Goal: Task Accomplishment & Management: Manage account settings

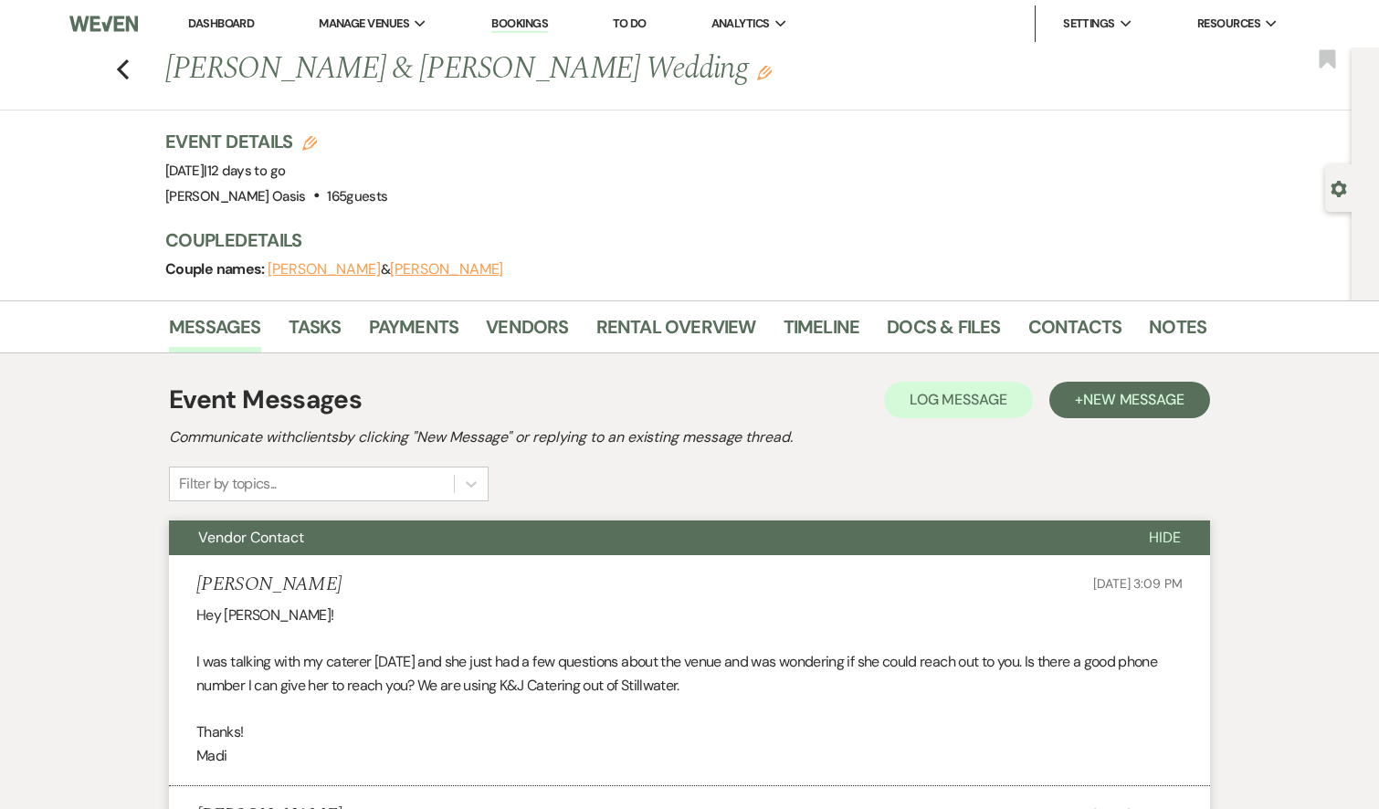
click at [239, 17] on link "Dashboard" at bounding box center [221, 24] width 66 height 16
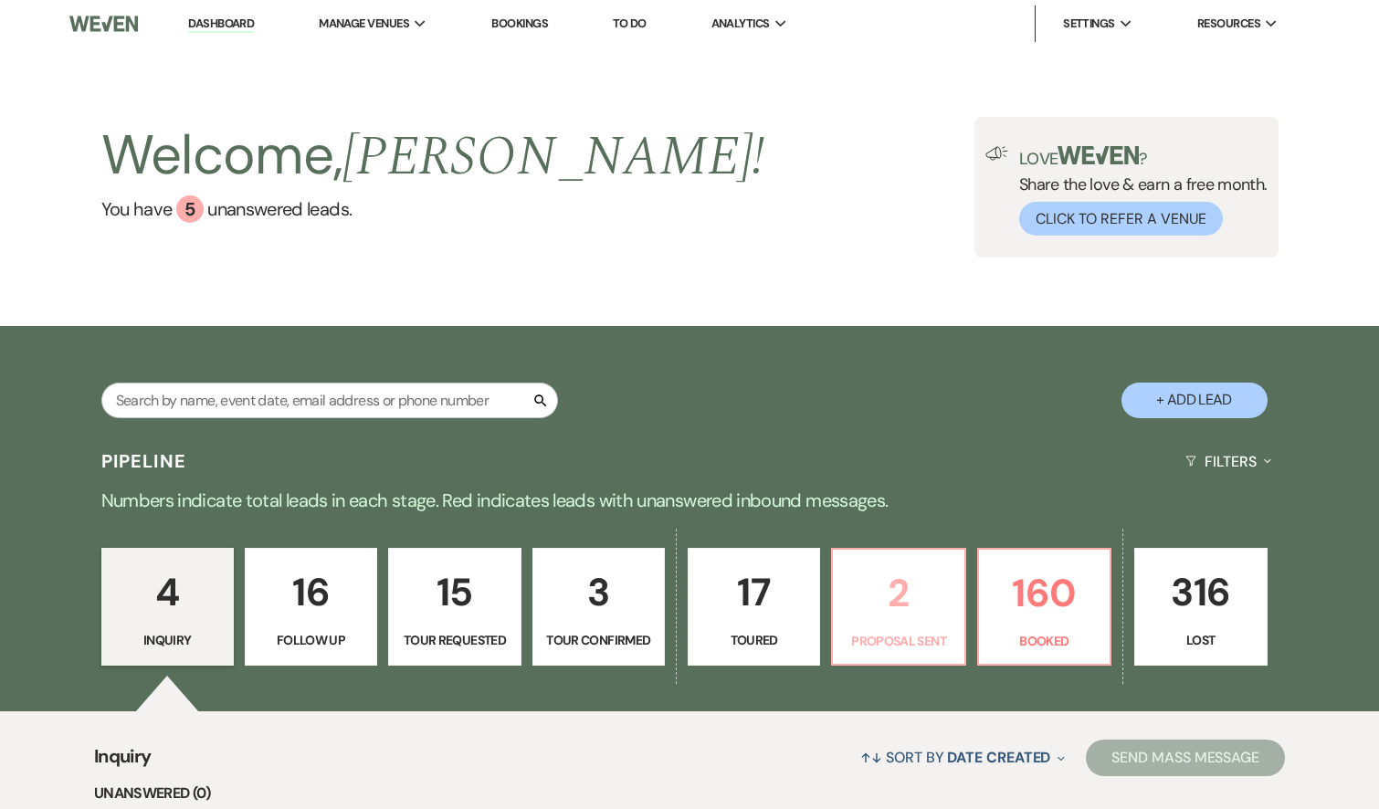
click at [882, 616] on p "2" at bounding box center [898, 592] width 109 height 61
select select "6"
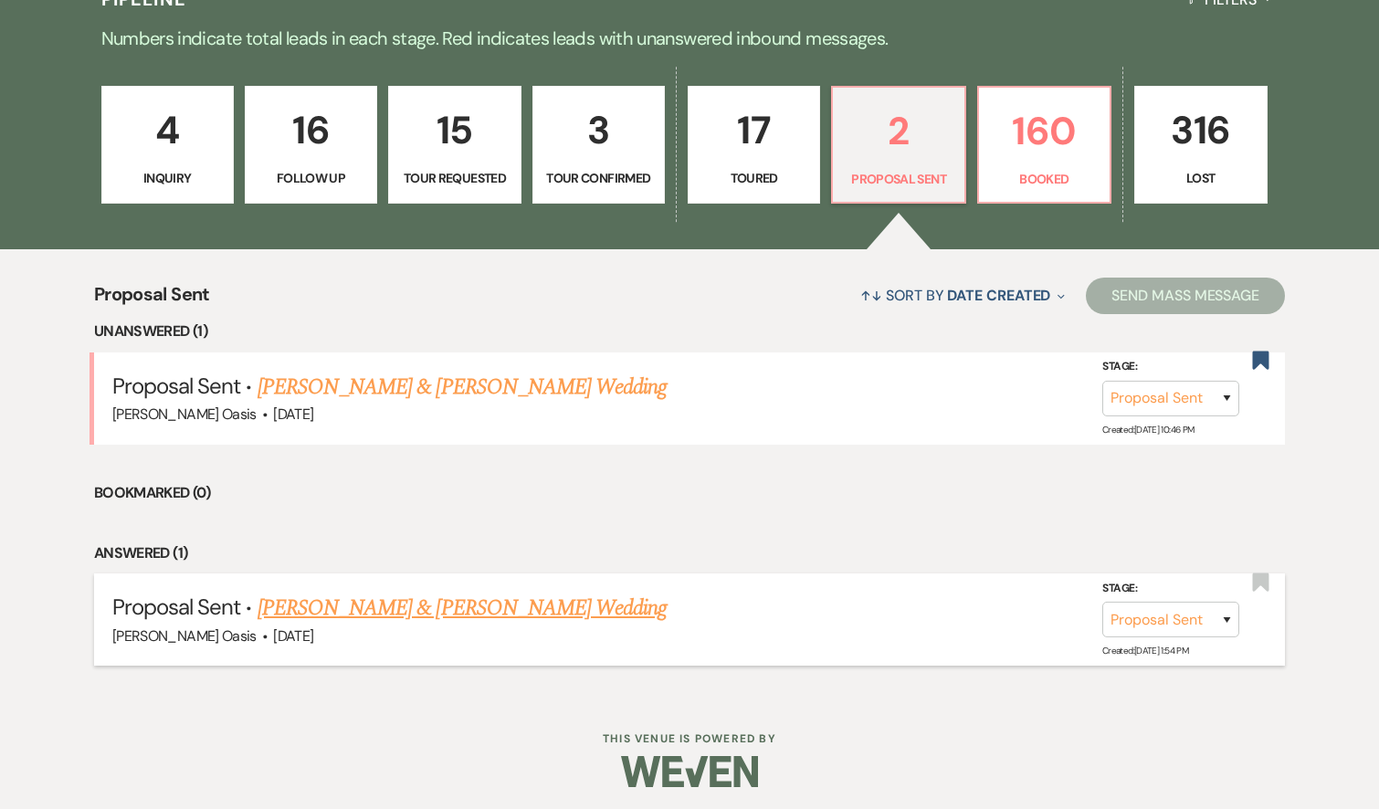
scroll to position [461, 0]
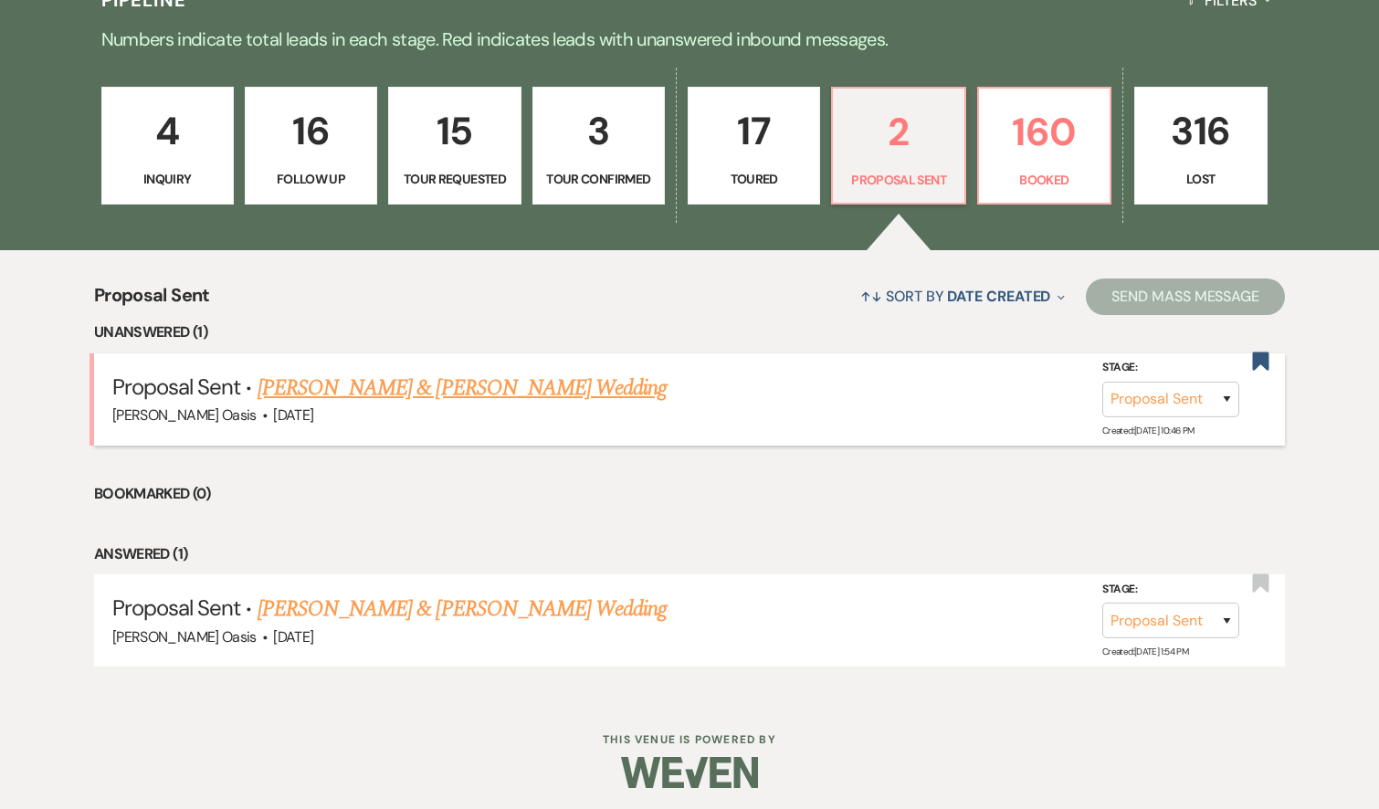
click at [450, 381] on link "[PERSON_NAME] & [PERSON_NAME] Wedding" at bounding box center [462, 388] width 409 height 33
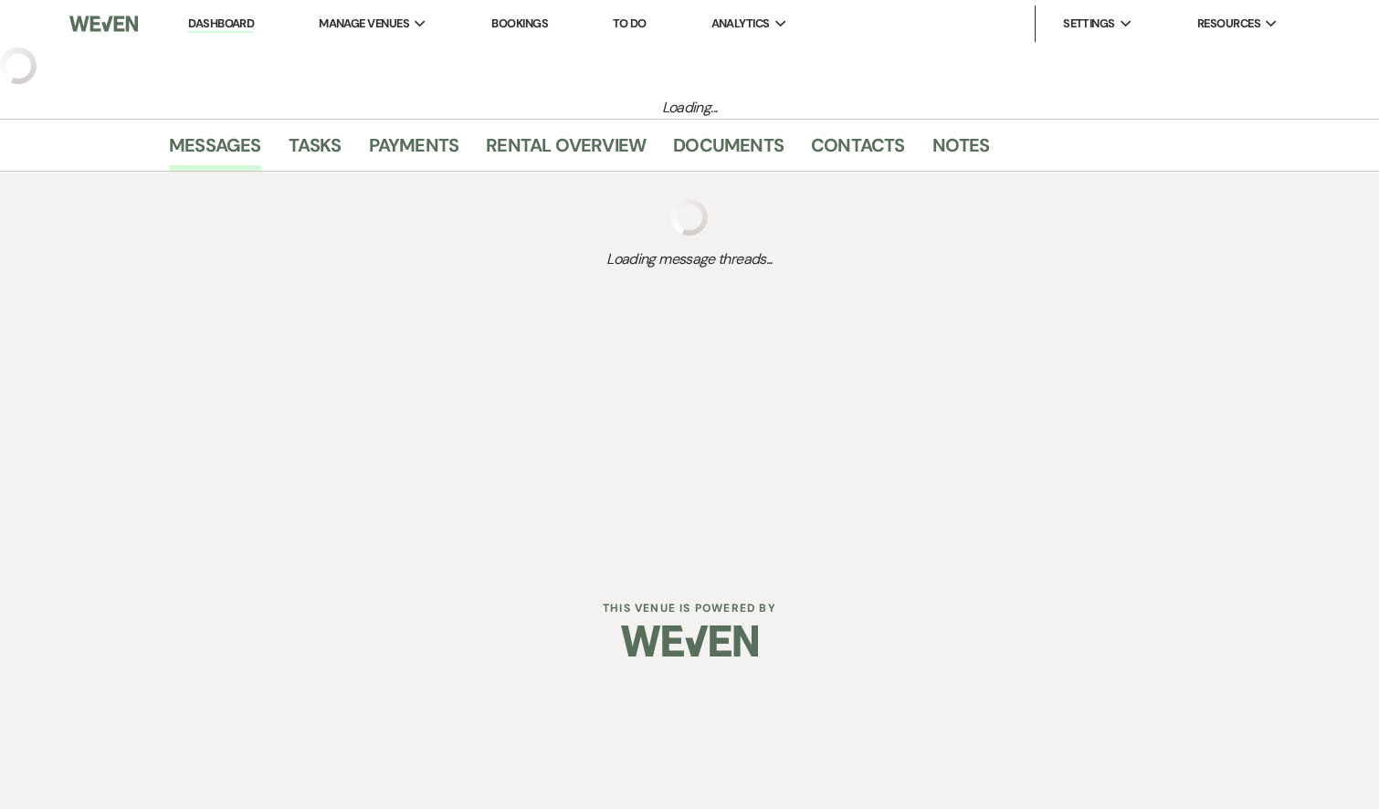
select select "6"
select select "5"
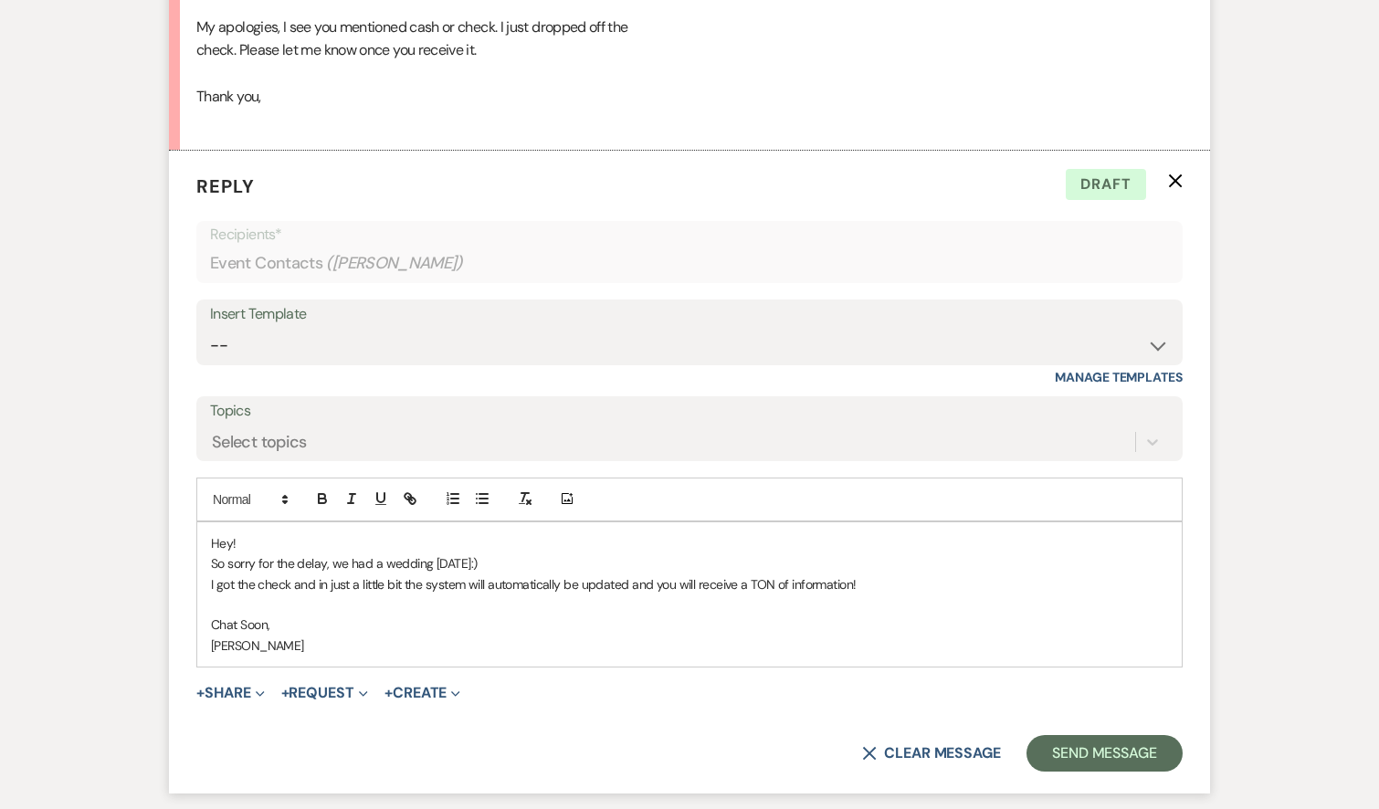
scroll to position [5229, 0]
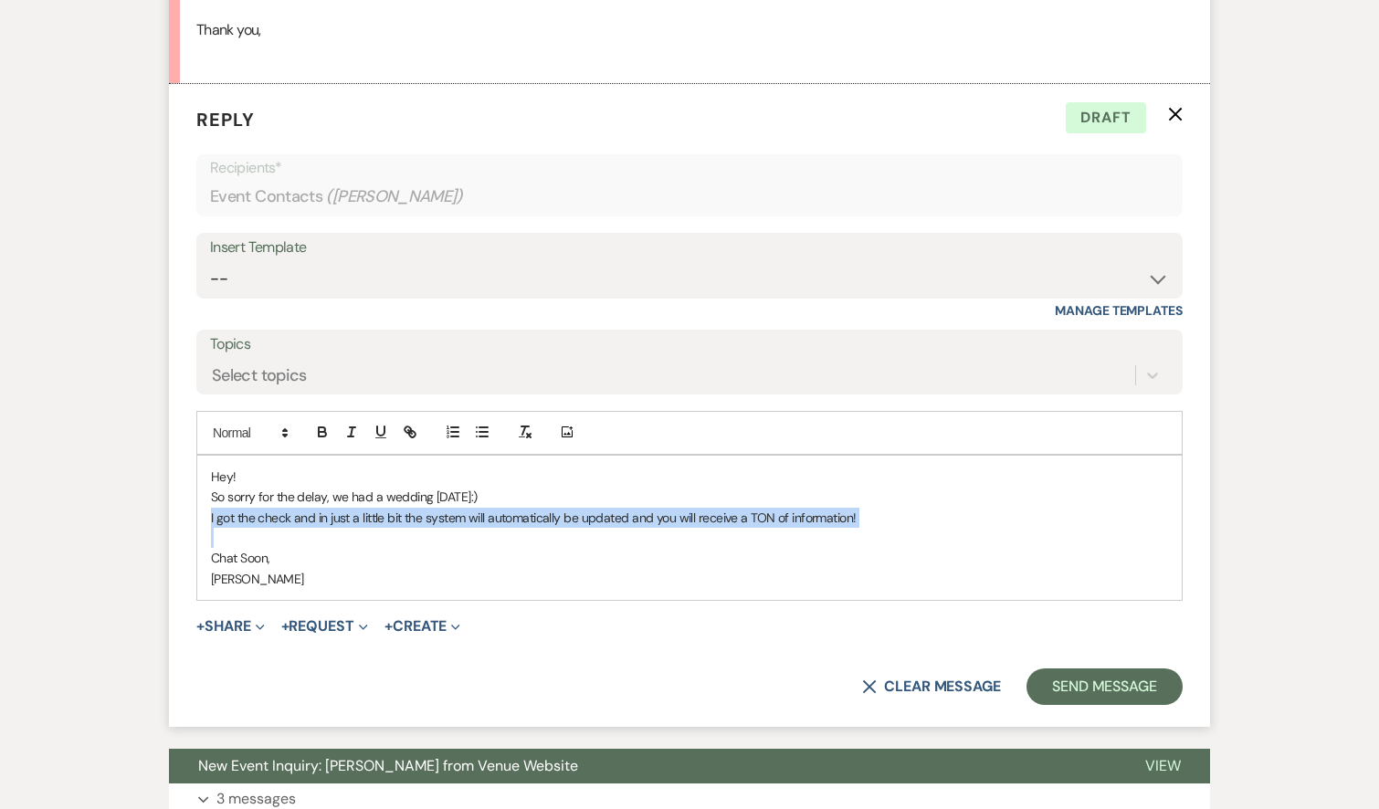
drag, startPoint x: 265, startPoint y: 426, endPoint x: 193, endPoint y: 397, distance: 77.8
click at [193, 397] on form "Reply X Draft Recipients* Event Contacts ( [PERSON_NAME] ) Insert Template -- W…" at bounding box center [689, 405] width 1041 height 643
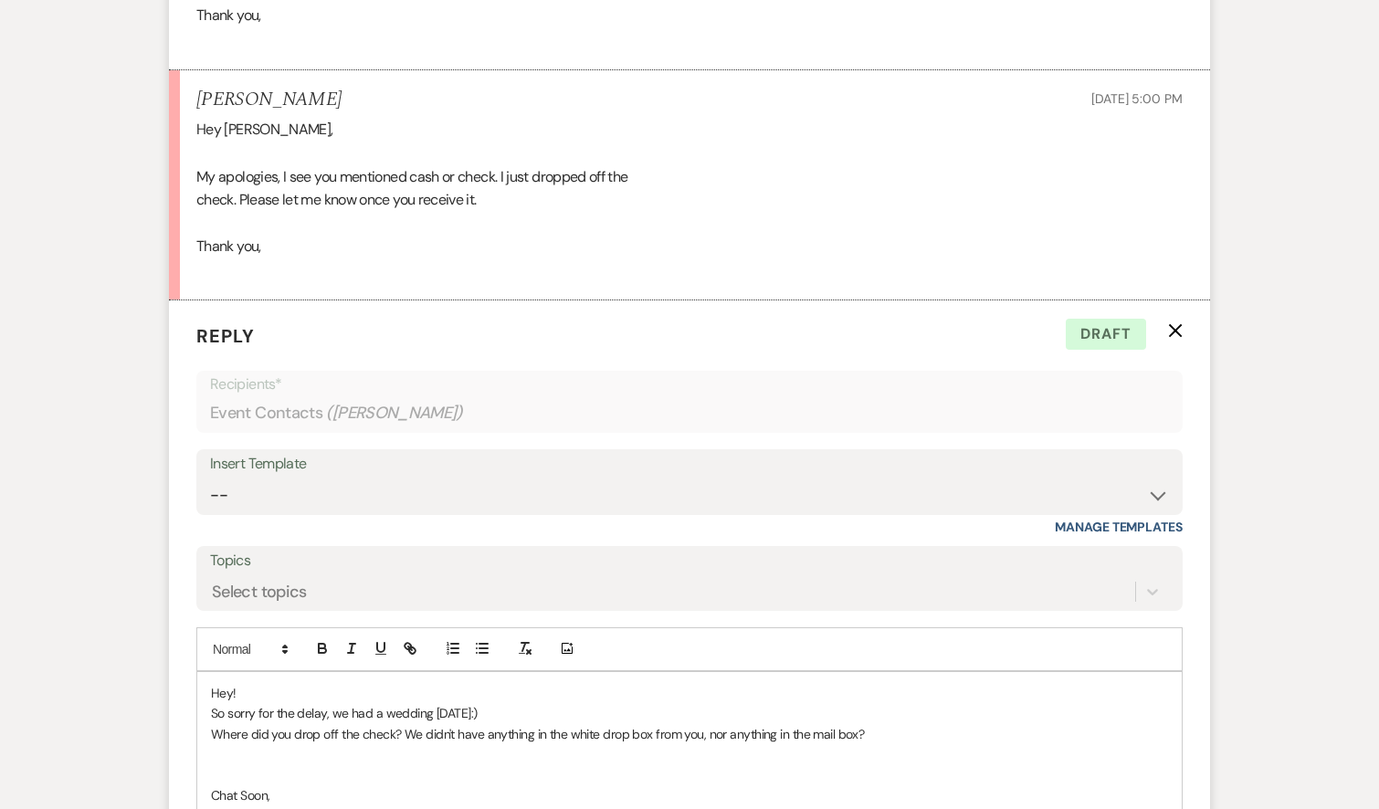
scroll to position [5089, 0]
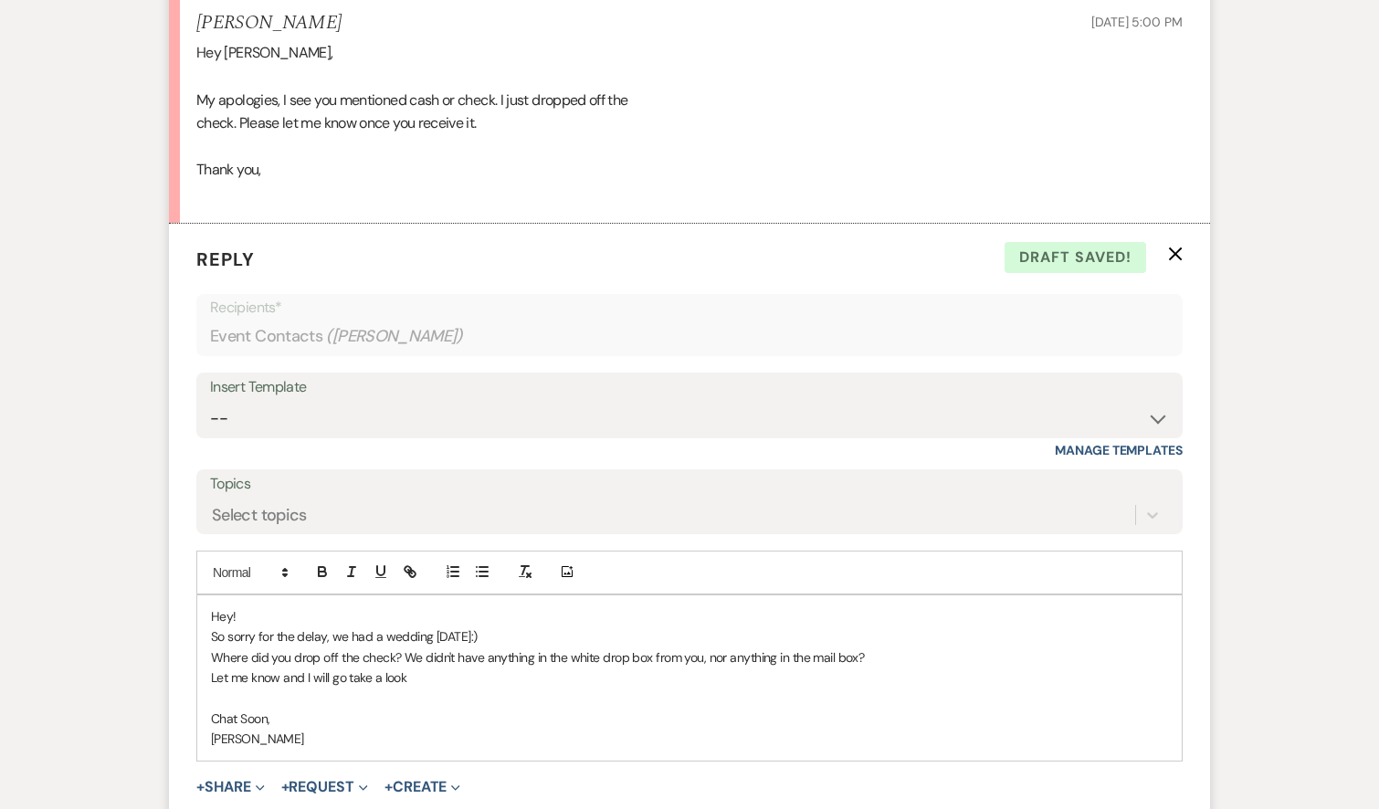
click at [657, 668] on p "Let me know and I will go take a look" at bounding box center [689, 678] width 957 height 20
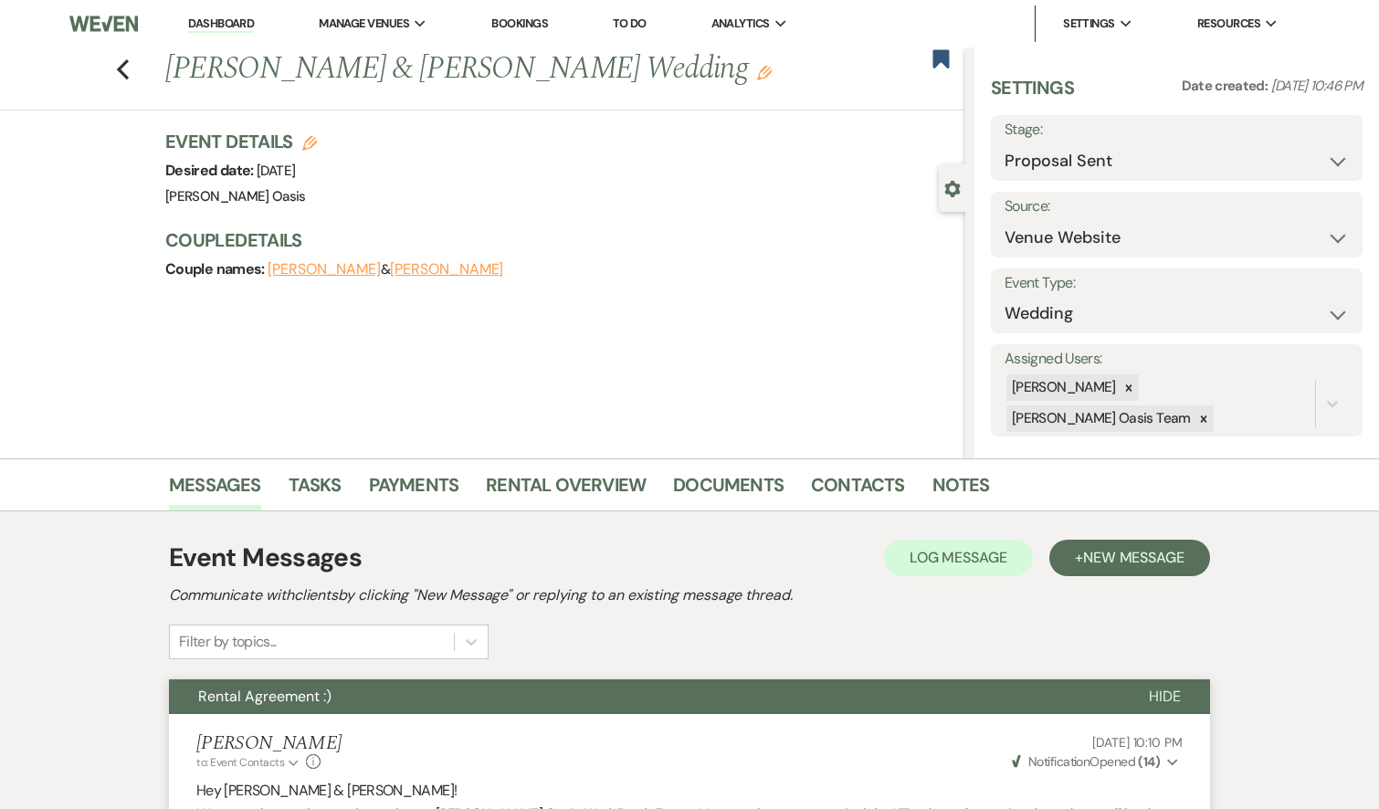
scroll to position [0, 0]
click at [224, 16] on link "Dashboard" at bounding box center [221, 24] width 66 height 17
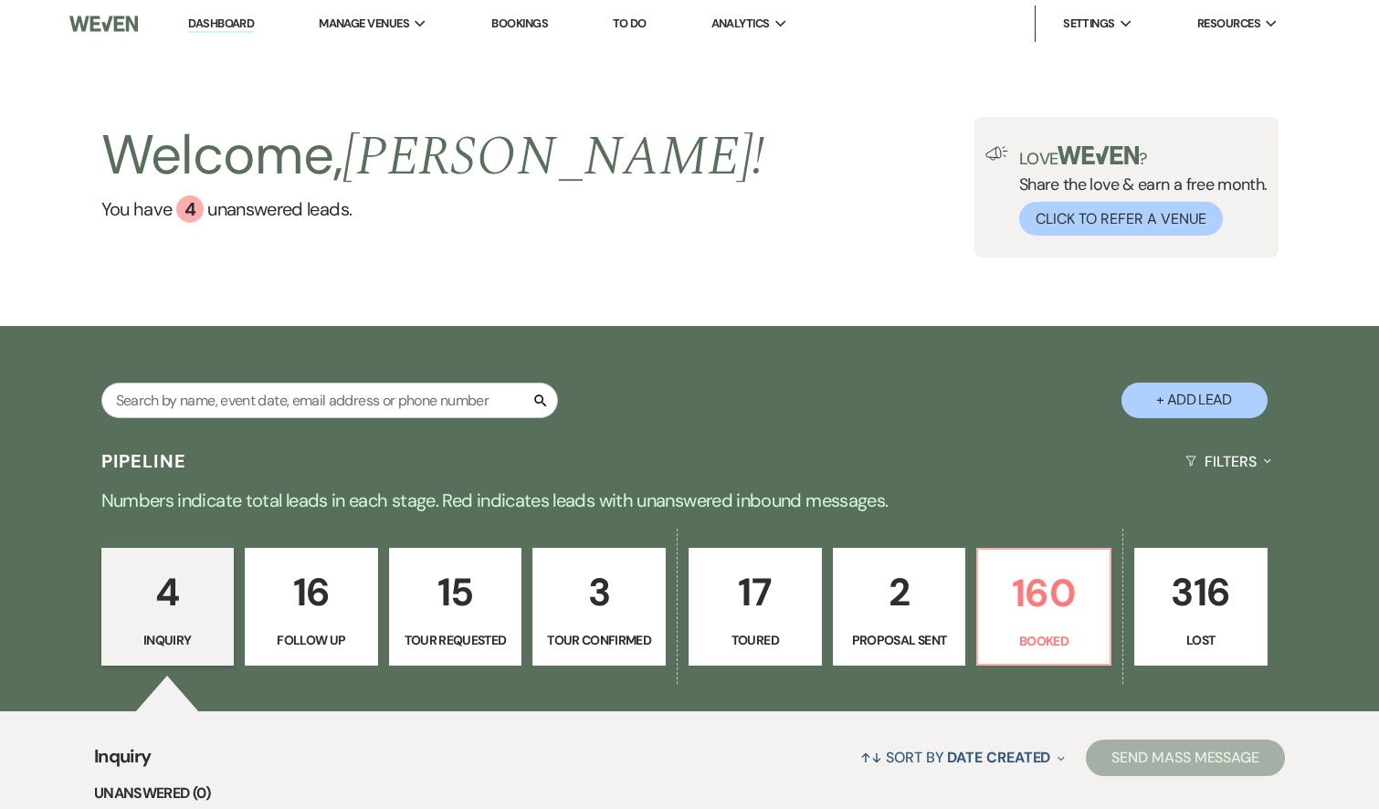
click at [604, 635] on p "Tour Confirmed" at bounding box center [599, 640] width 110 height 20
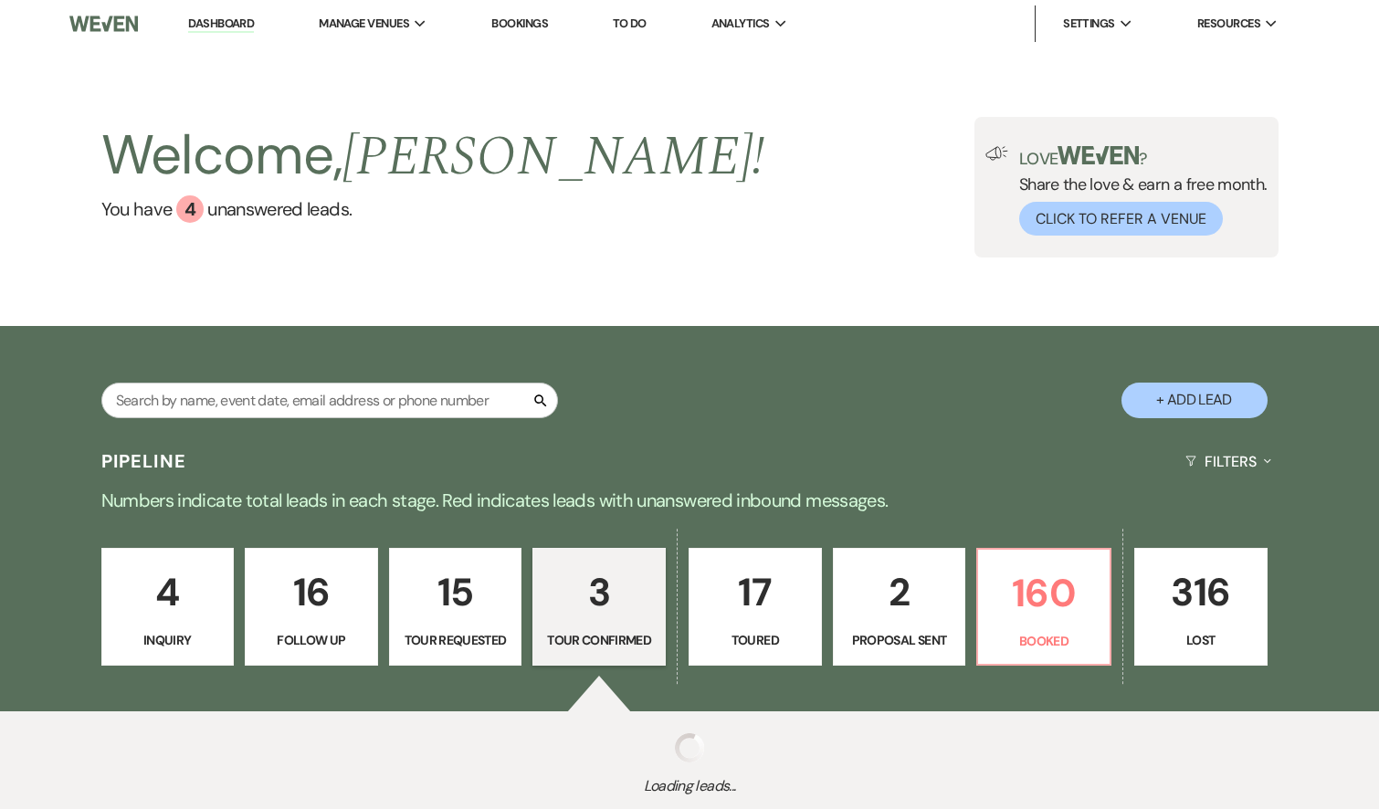
select select "4"
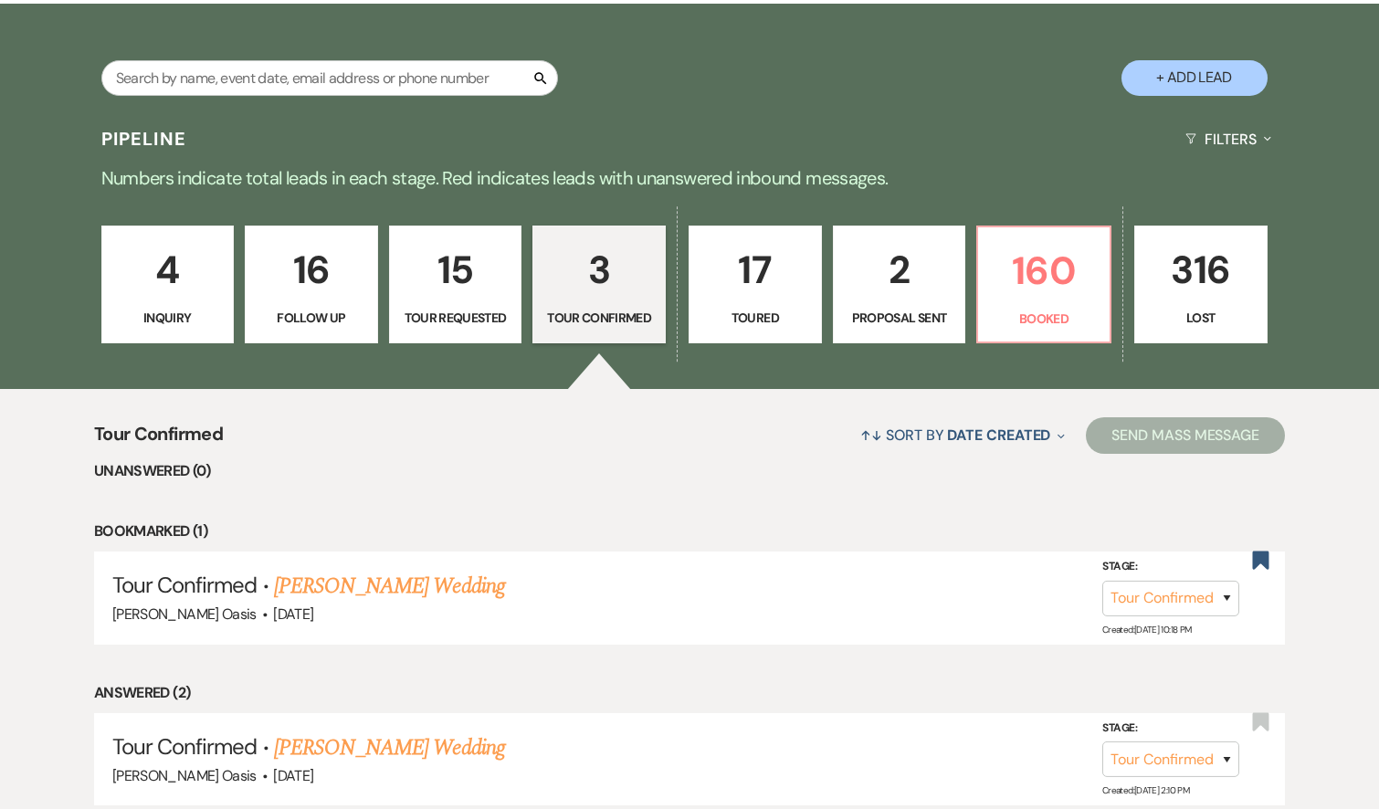
scroll to position [328, 0]
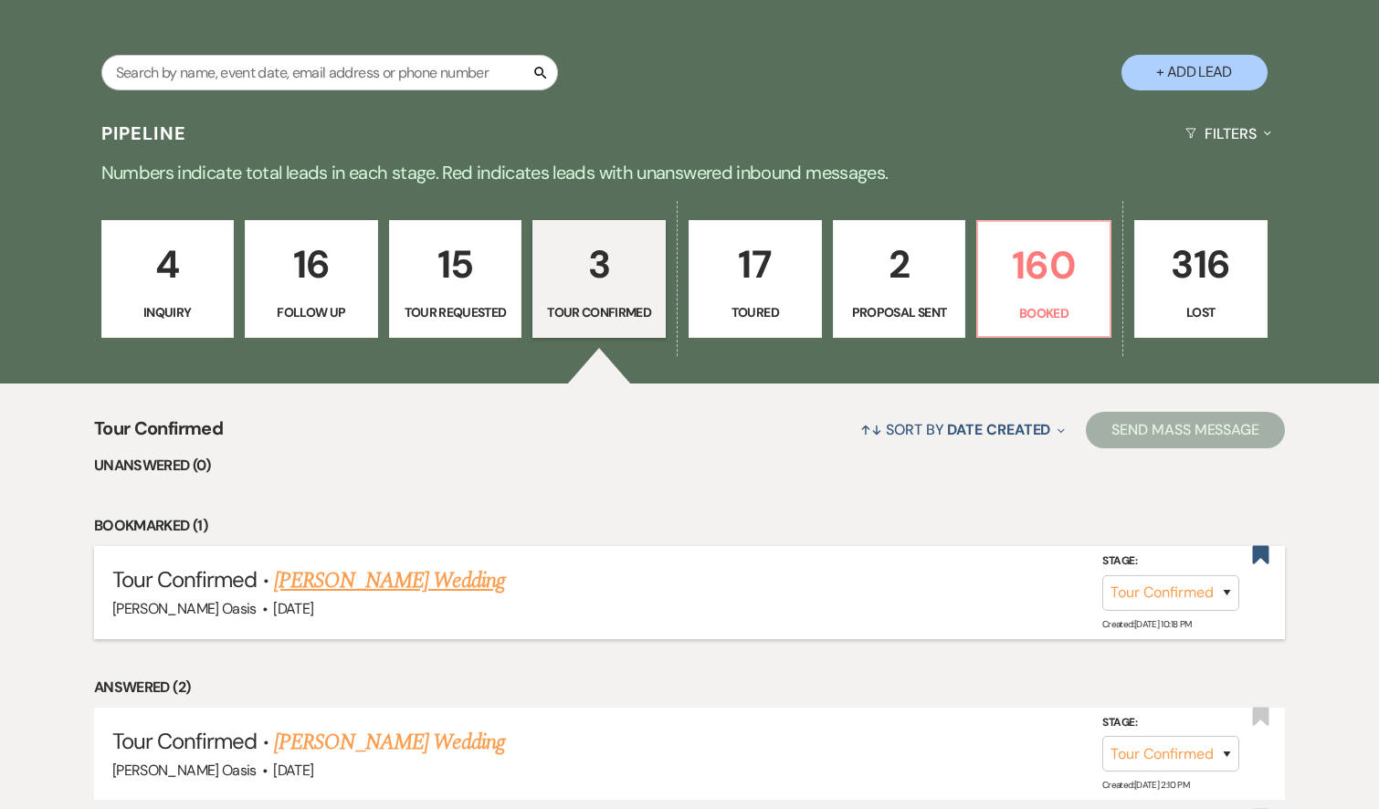
click at [505, 572] on link "[PERSON_NAME] Wedding" at bounding box center [389, 580] width 231 height 33
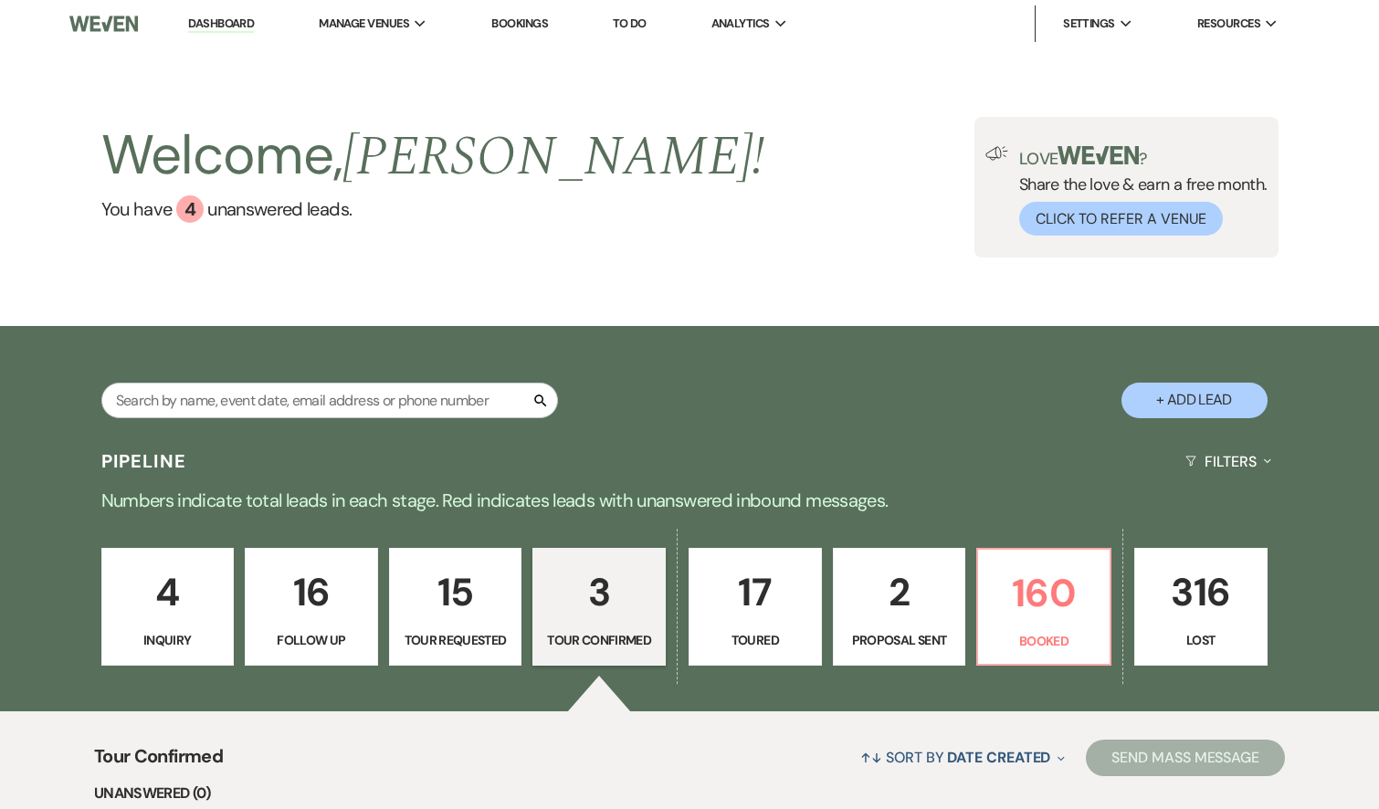
select select "4"
select select "5"
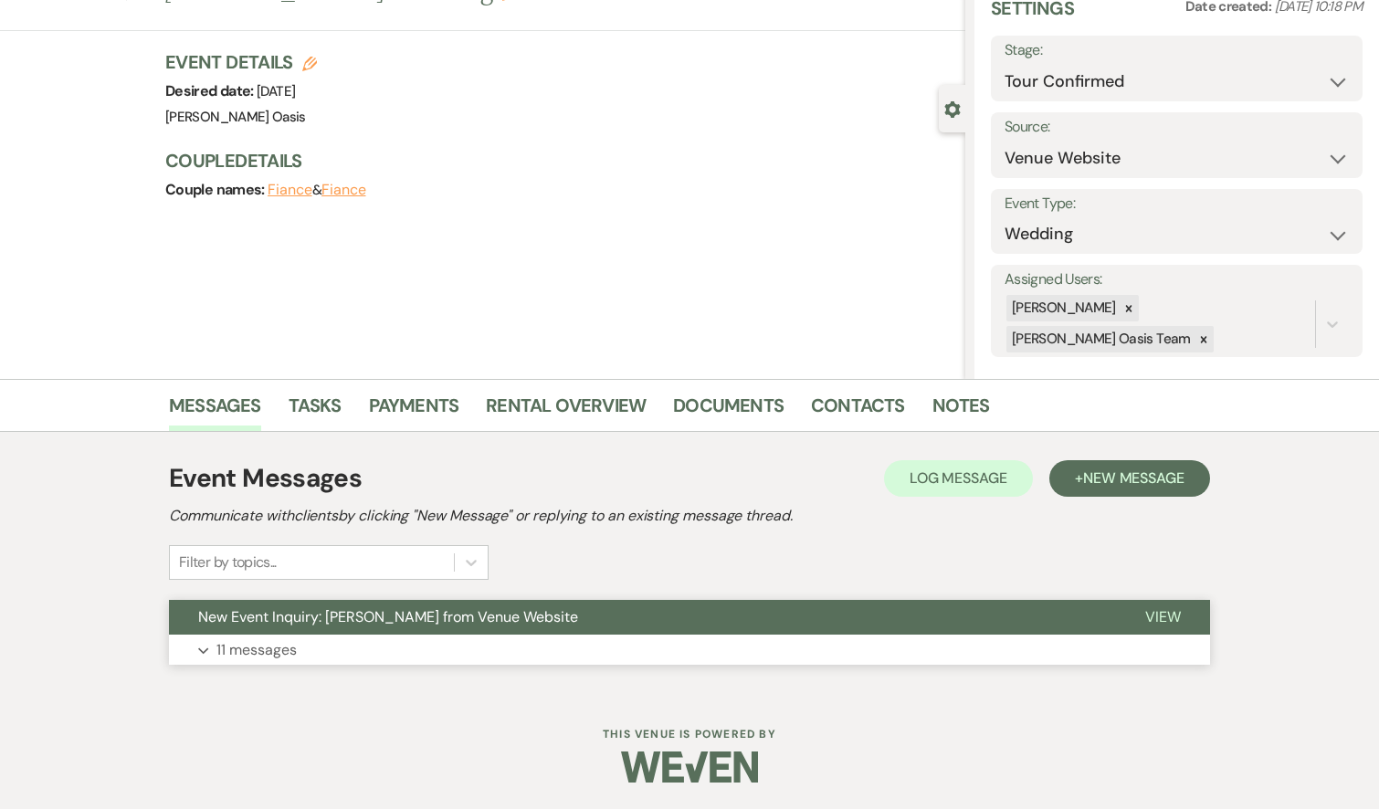
click at [507, 632] on button "New Event Inquiry: [PERSON_NAME] from Venue Website" at bounding box center [642, 617] width 947 height 35
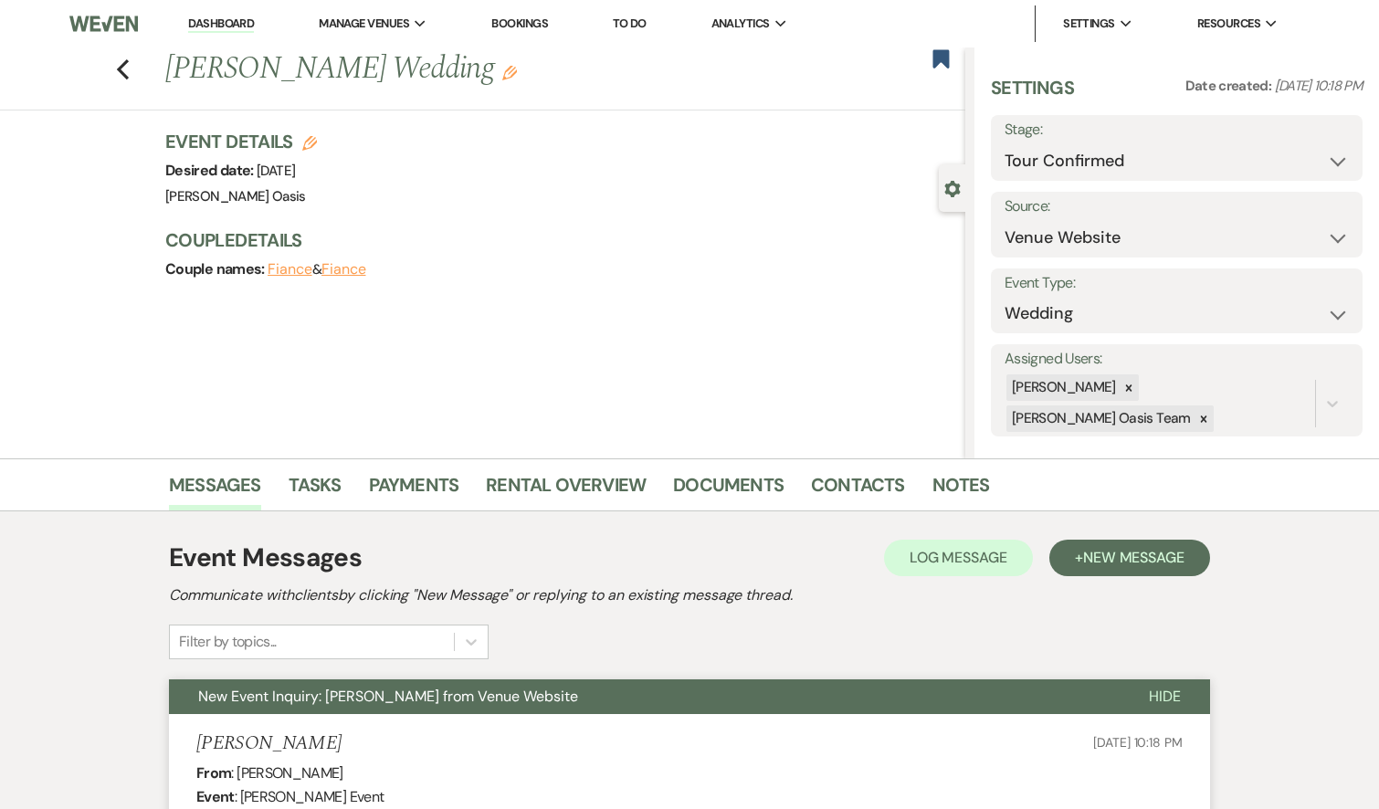
click at [130, 78] on div "Previous [PERSON_NAME] Wedding Edit Bookmark" at bounding box center [478, 78] width 974 height 63
click at [120, 77] on icon "Previous" at bounding box center [123, 69] width 14 height 22
select select "4"
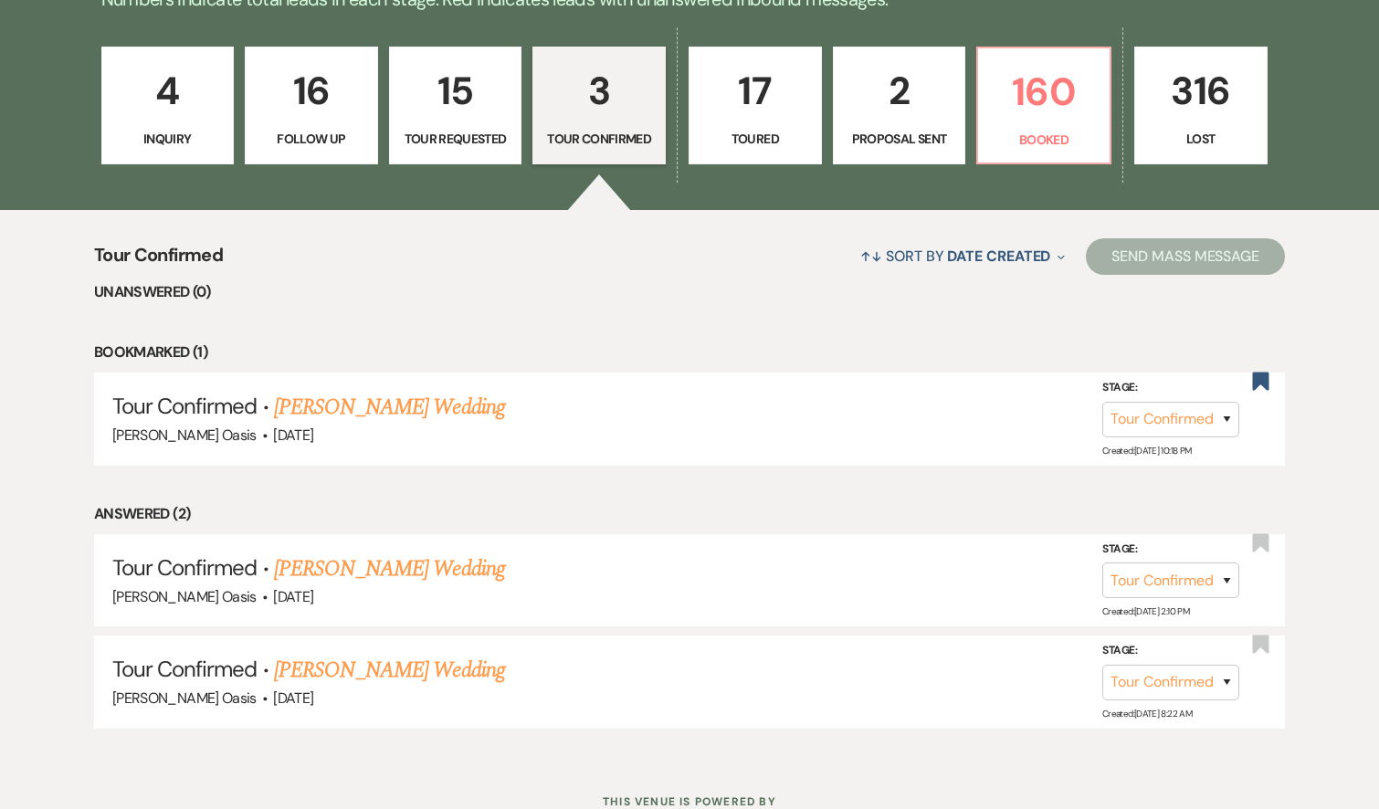
scroll to position [506, 0]
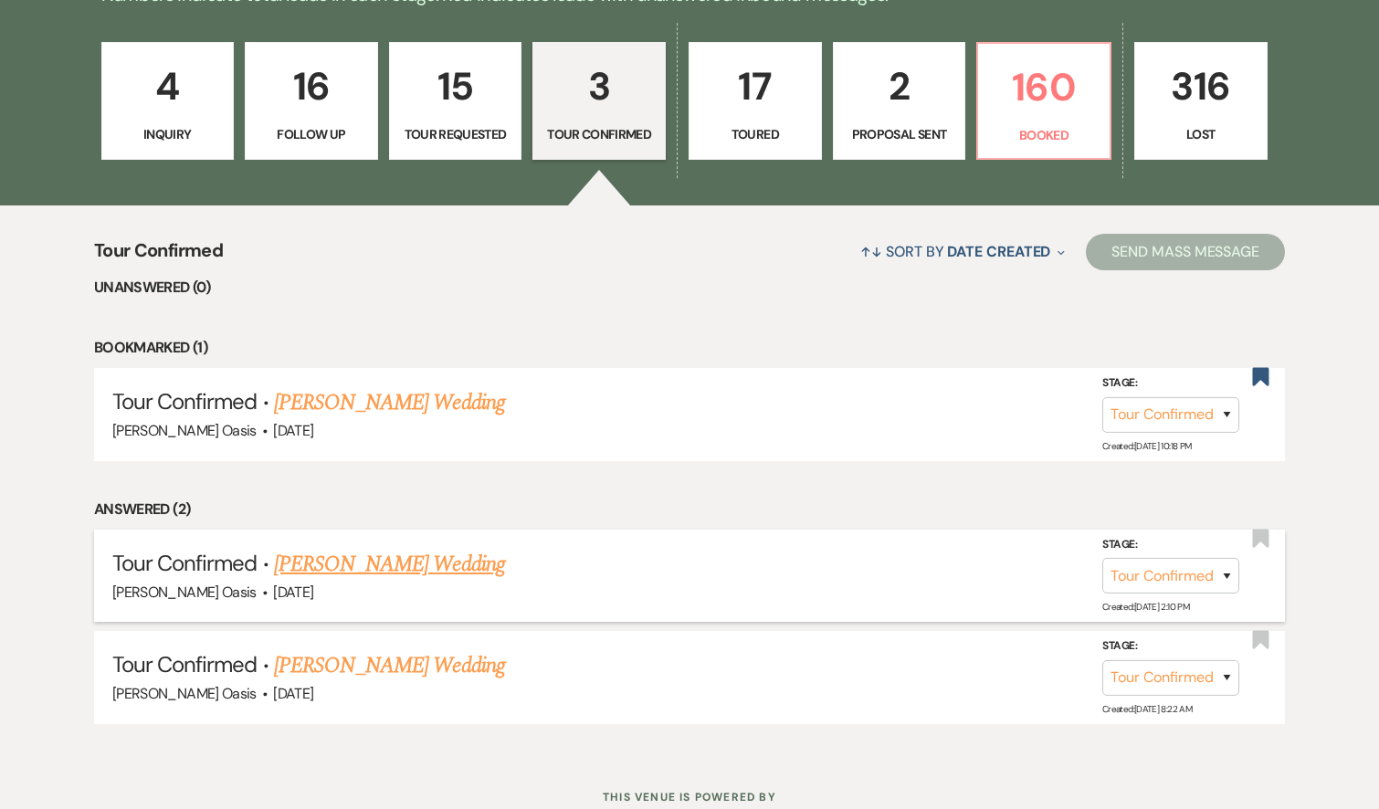
click at [437, 556] on link "[PERSON_NAME] Wedding" at bounding box center [389, 564] width 231 height 33
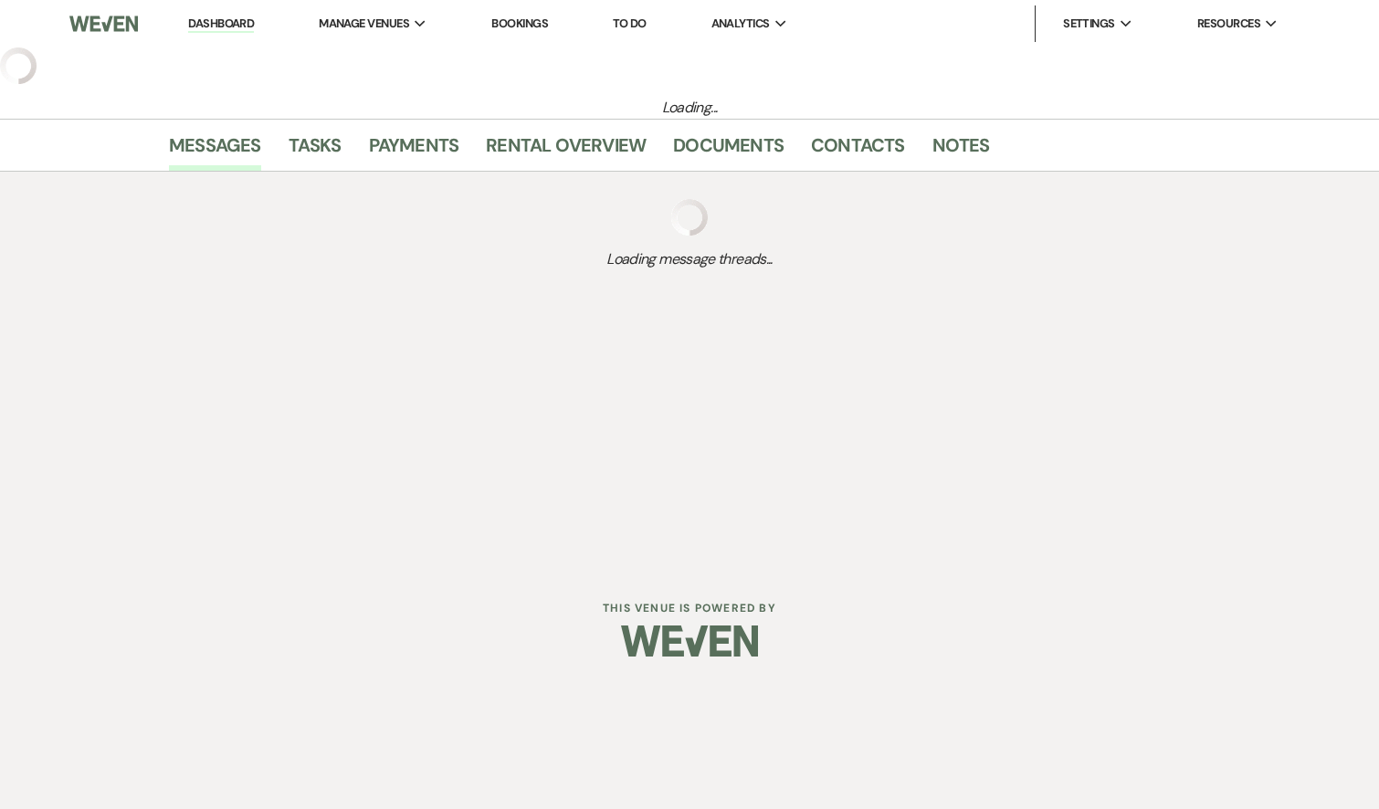
select select "4"
select select "5"
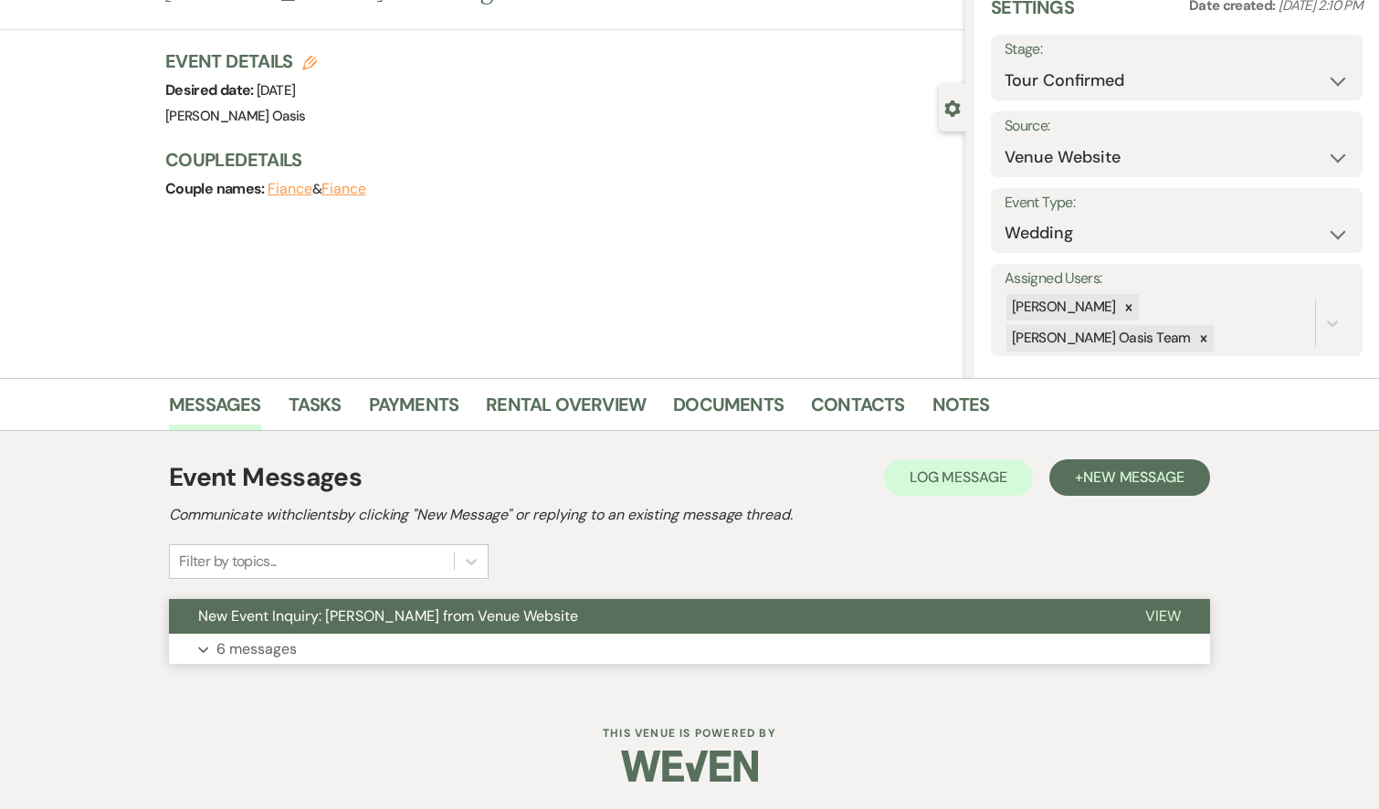
scroll to position [79, 0]
click at [438, 618] on span "New Event Inquiry: [PERSON_NAME] from Venue Website" at bounding box center [388, 616] width 380 height 19
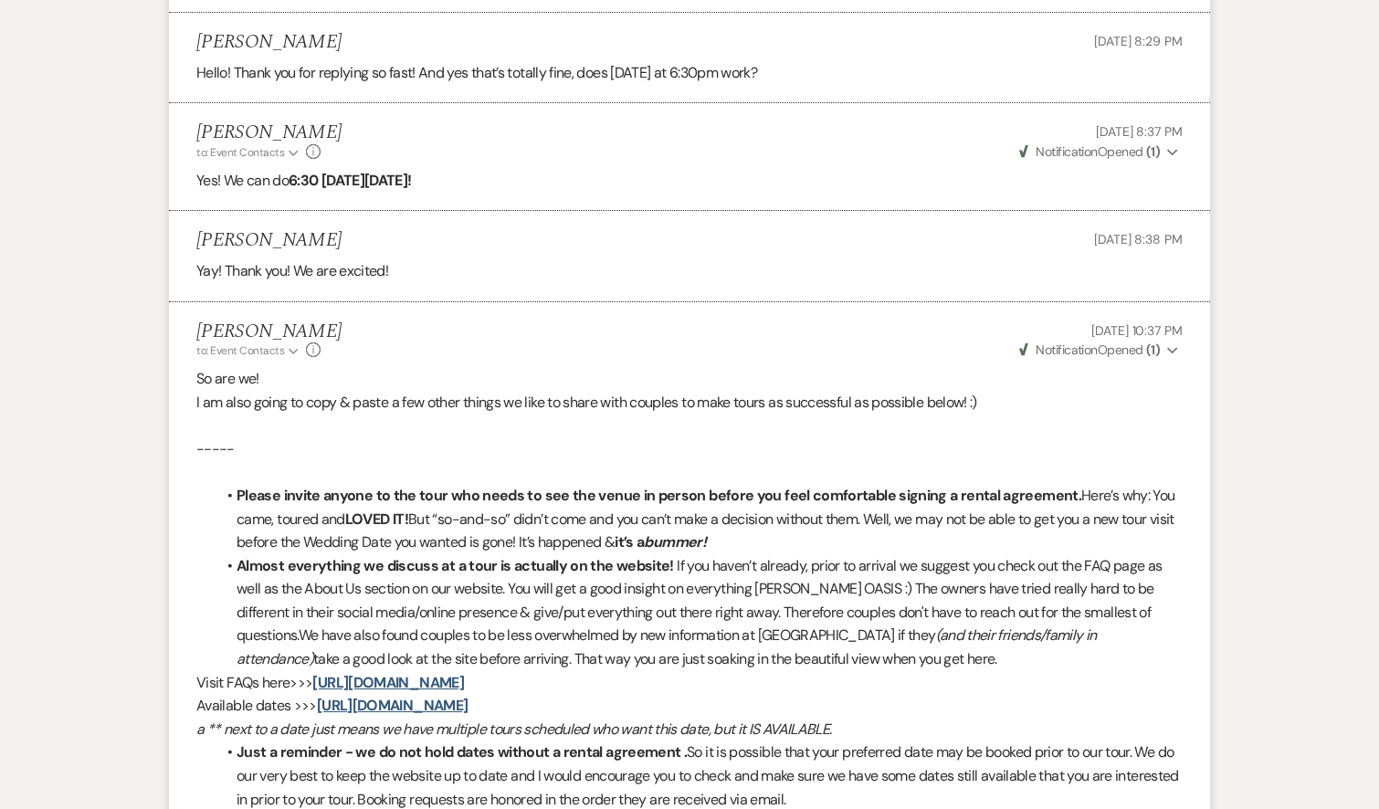
scroll to position [1725, 0]
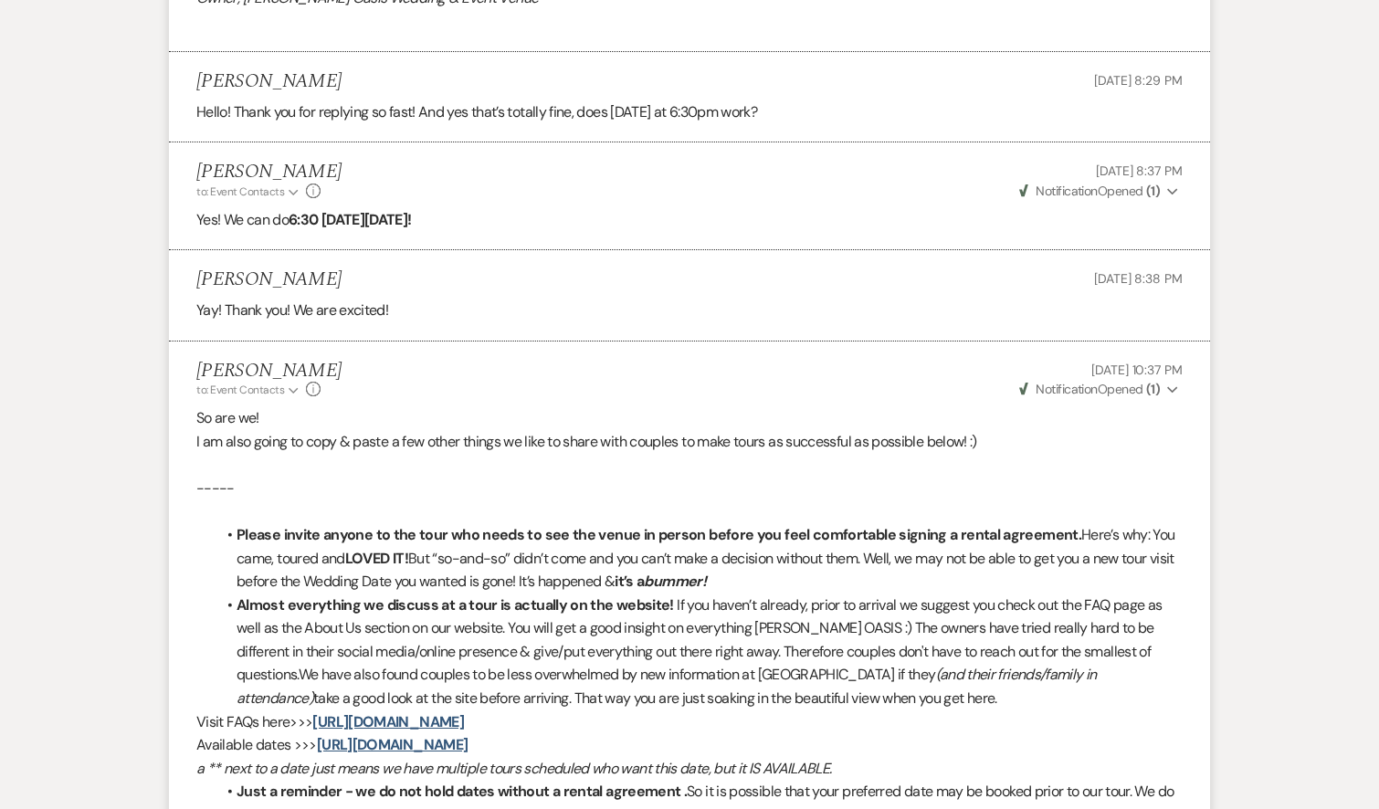
scroll to position [506, 0]
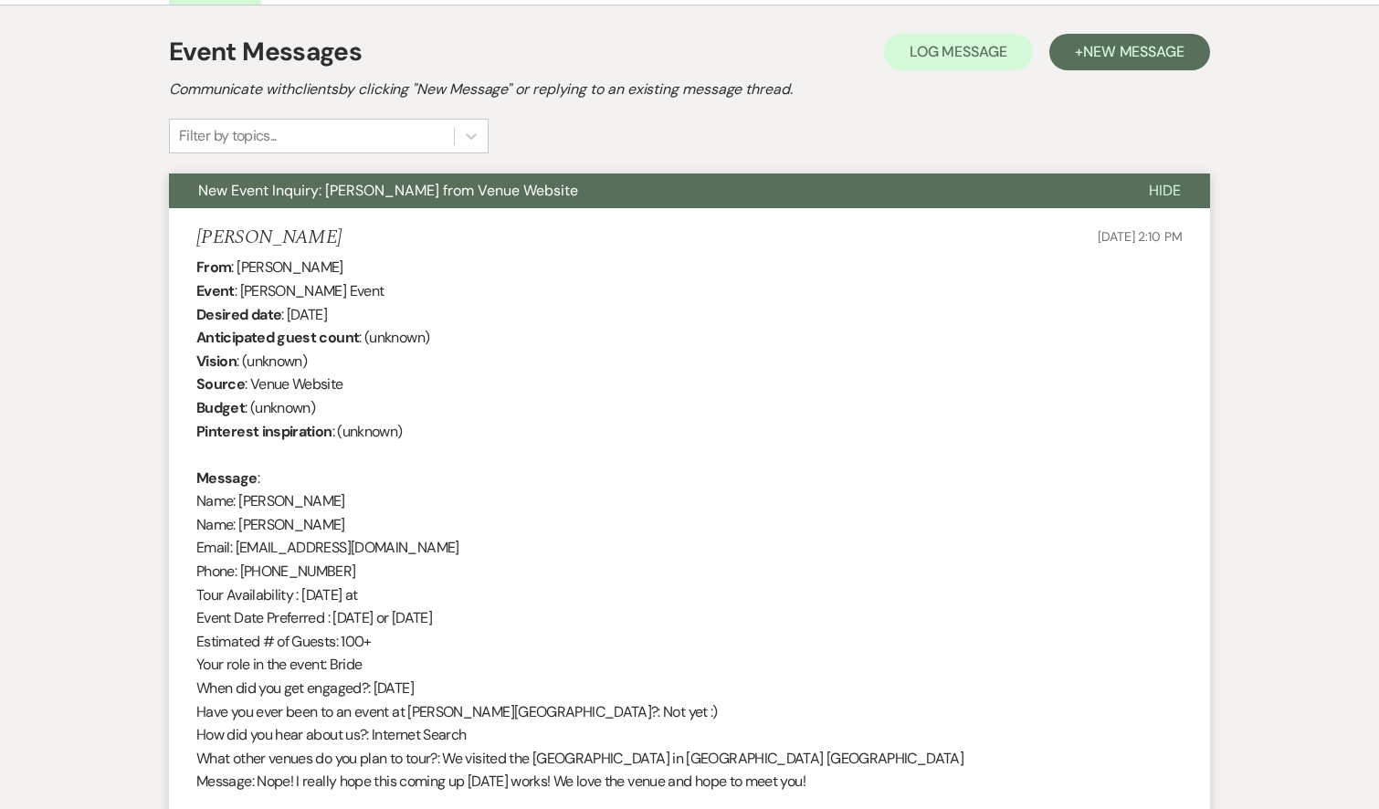
select select "4"
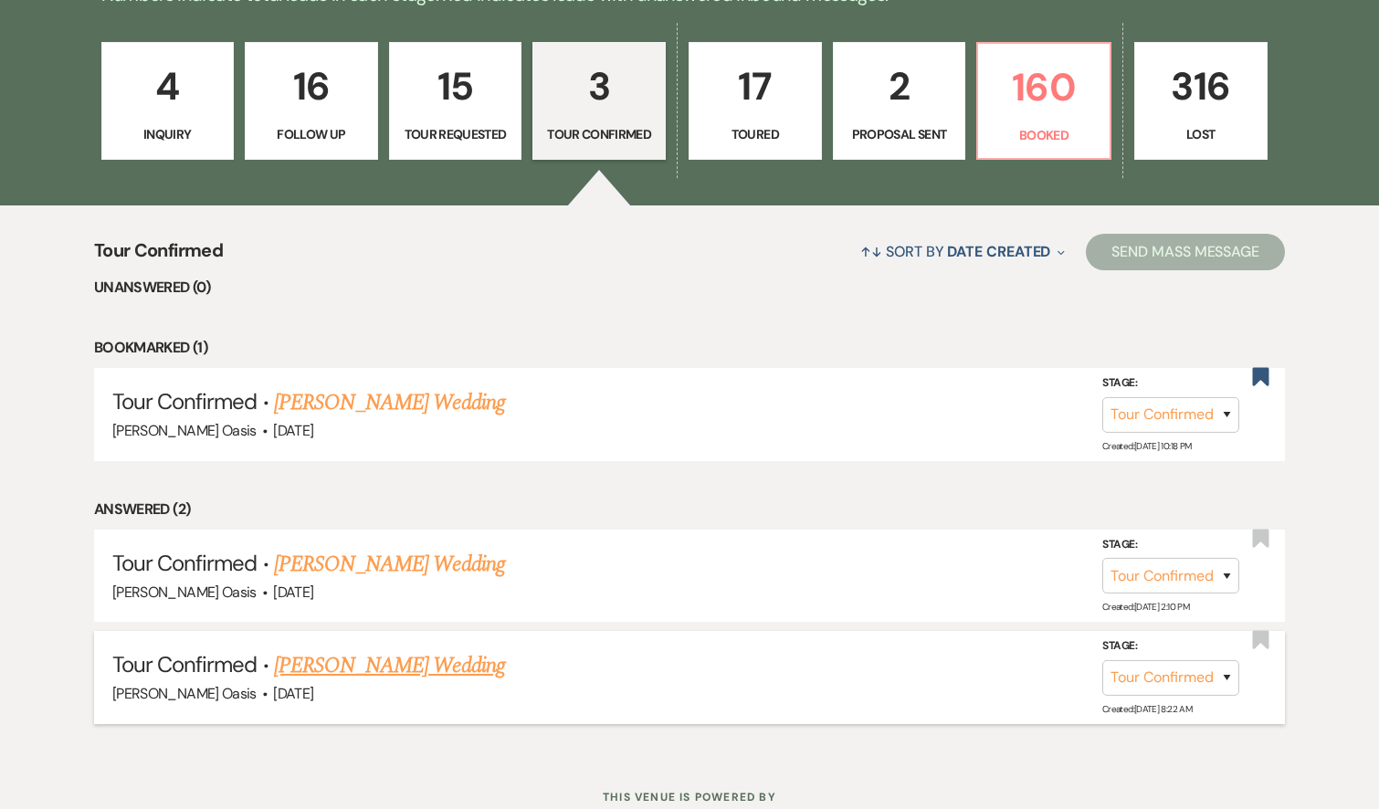
click at [342, 668] on link "[PERSON_NAME] Wedding" at bounding box center [389, 665] width 231 height 33
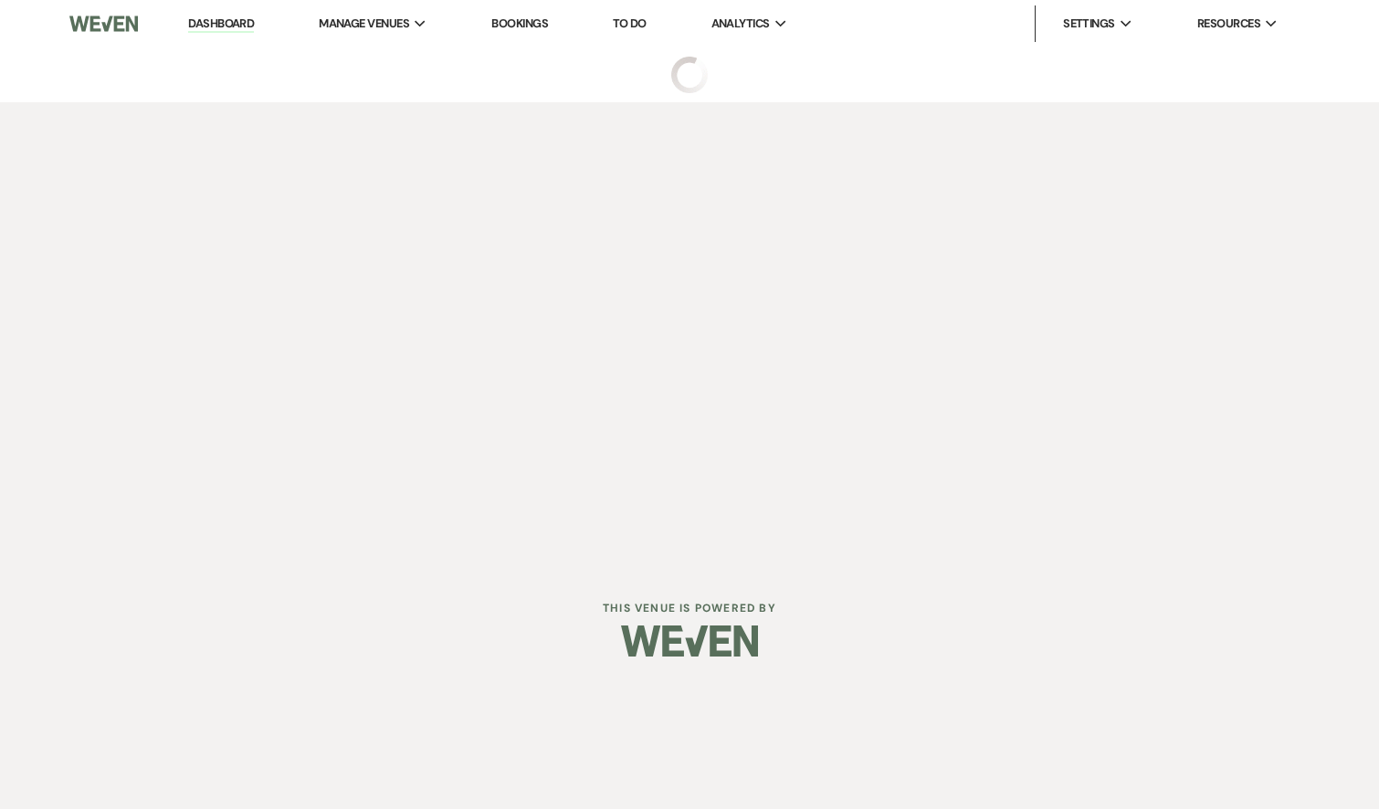
select select "4"
select select "5"
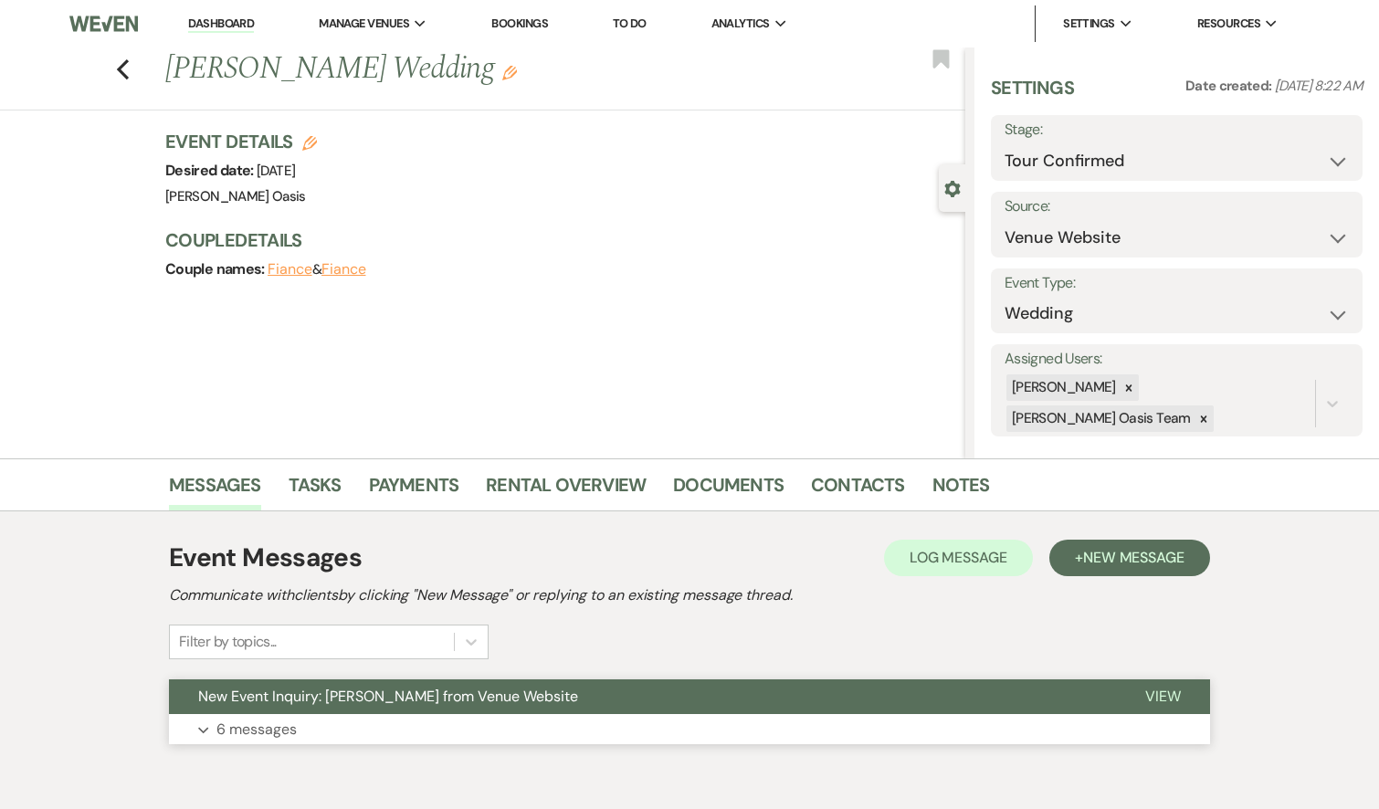
click at [340, 706] on button "New Event Inquiry: [PERSON_NAME] from Venue Website" at bounding box center [642, 696] width 947 height 35
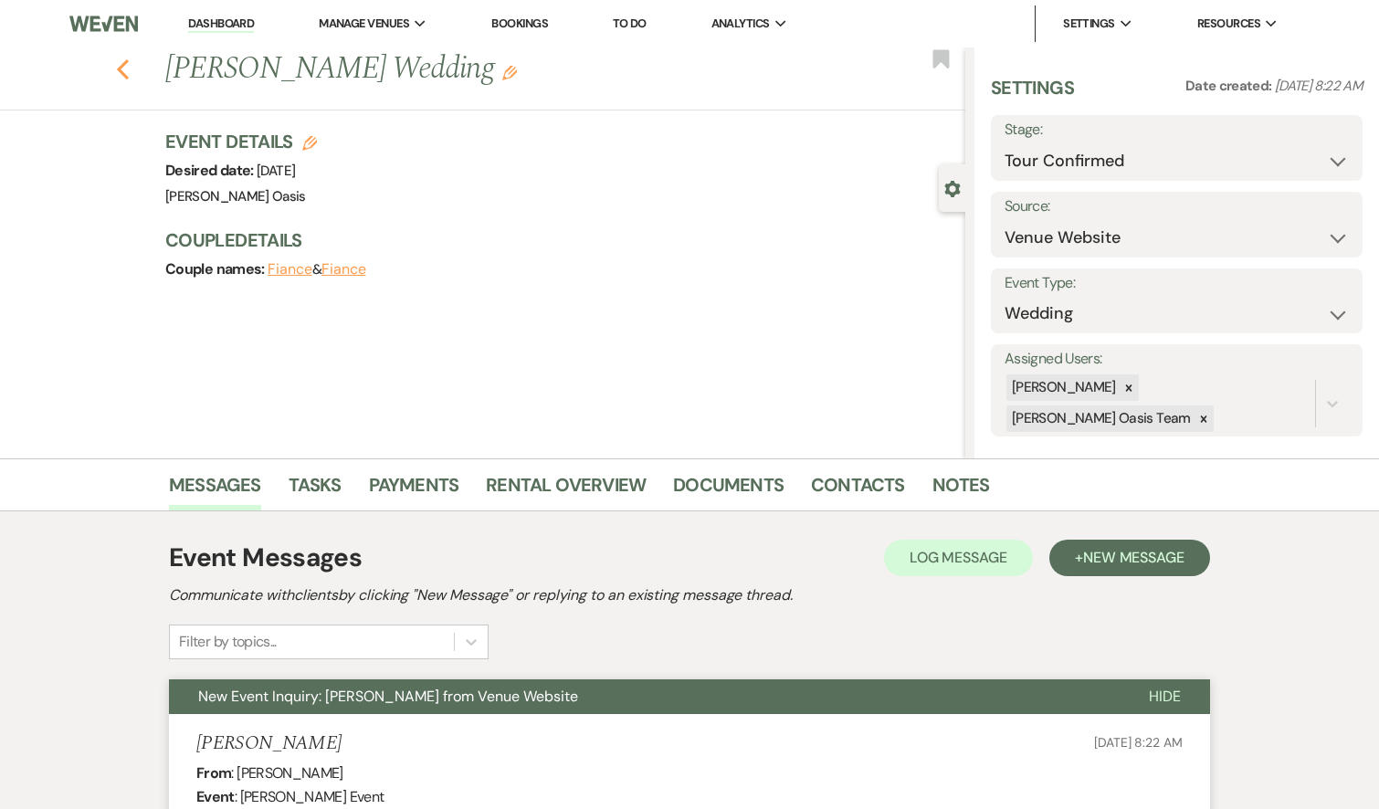
click at [126, 71] on icon "Previous" at bounding box center [123, 69] width 14 height 22
select select "4"
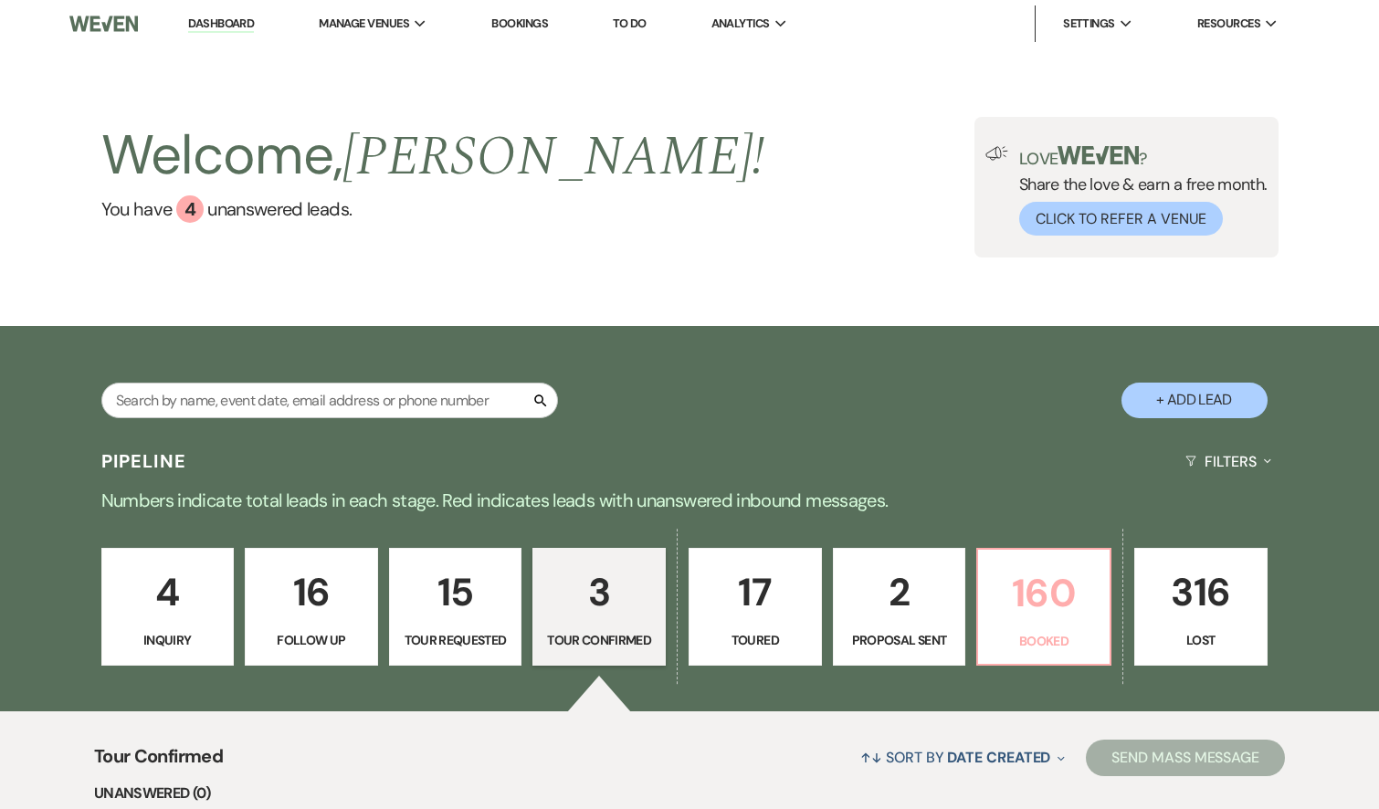
click at [987, 595] on link "160 Booked" at bounding box center [1043, 607] width 135 height 119
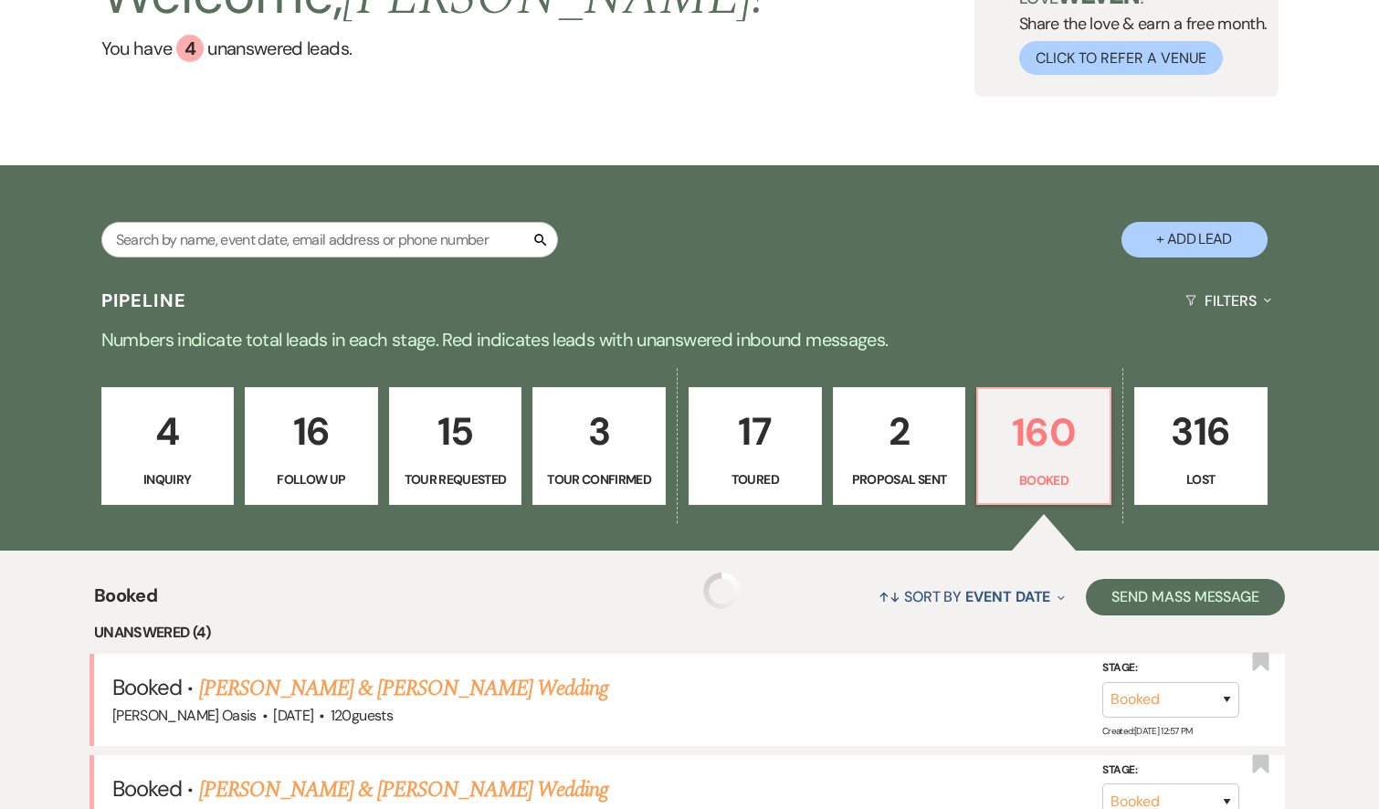
scroll to position [162, 0]
